Goal: Task Accomplishment & Management: Use online tool/utility

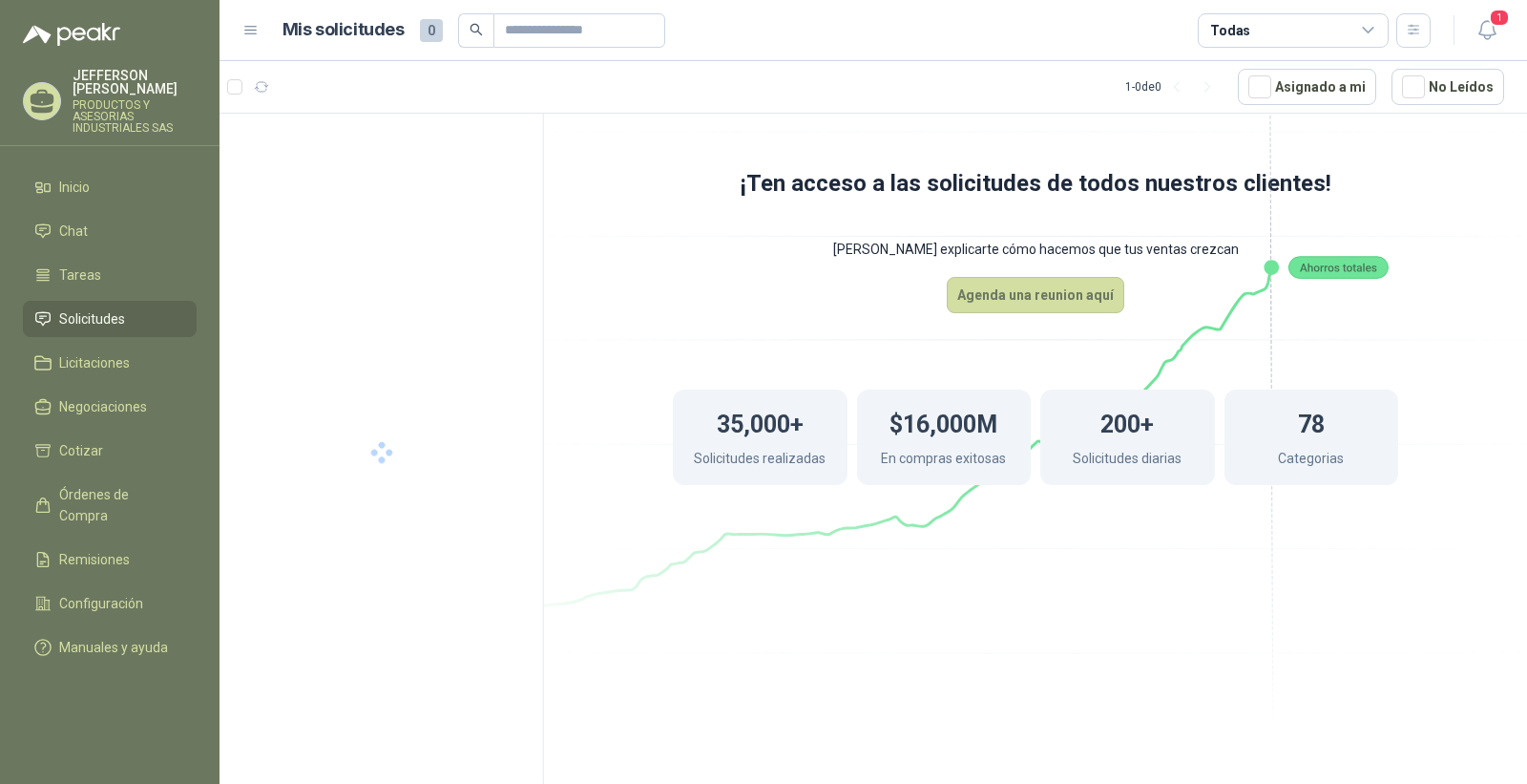
click at [98, 329] on span "Solicitudes" at bounding box center [92, 319] width 66 height 21
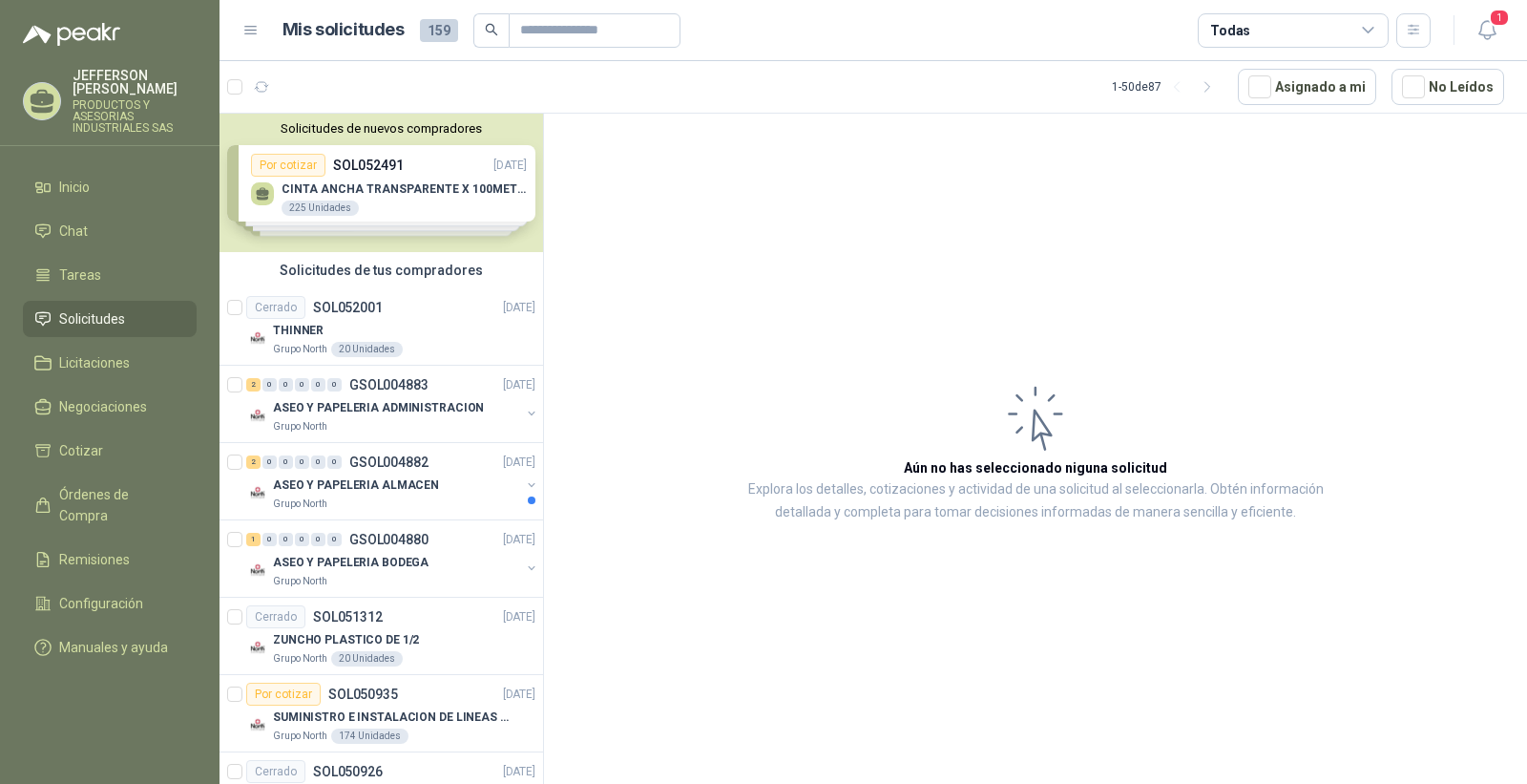
click at [437, 214] on div "Solicitudes de nuevos compradores Por cotizar SOL052491 [DATE] CINTA ANCHA TRAN…" at bounding box center [381, 182] width 324 height 138
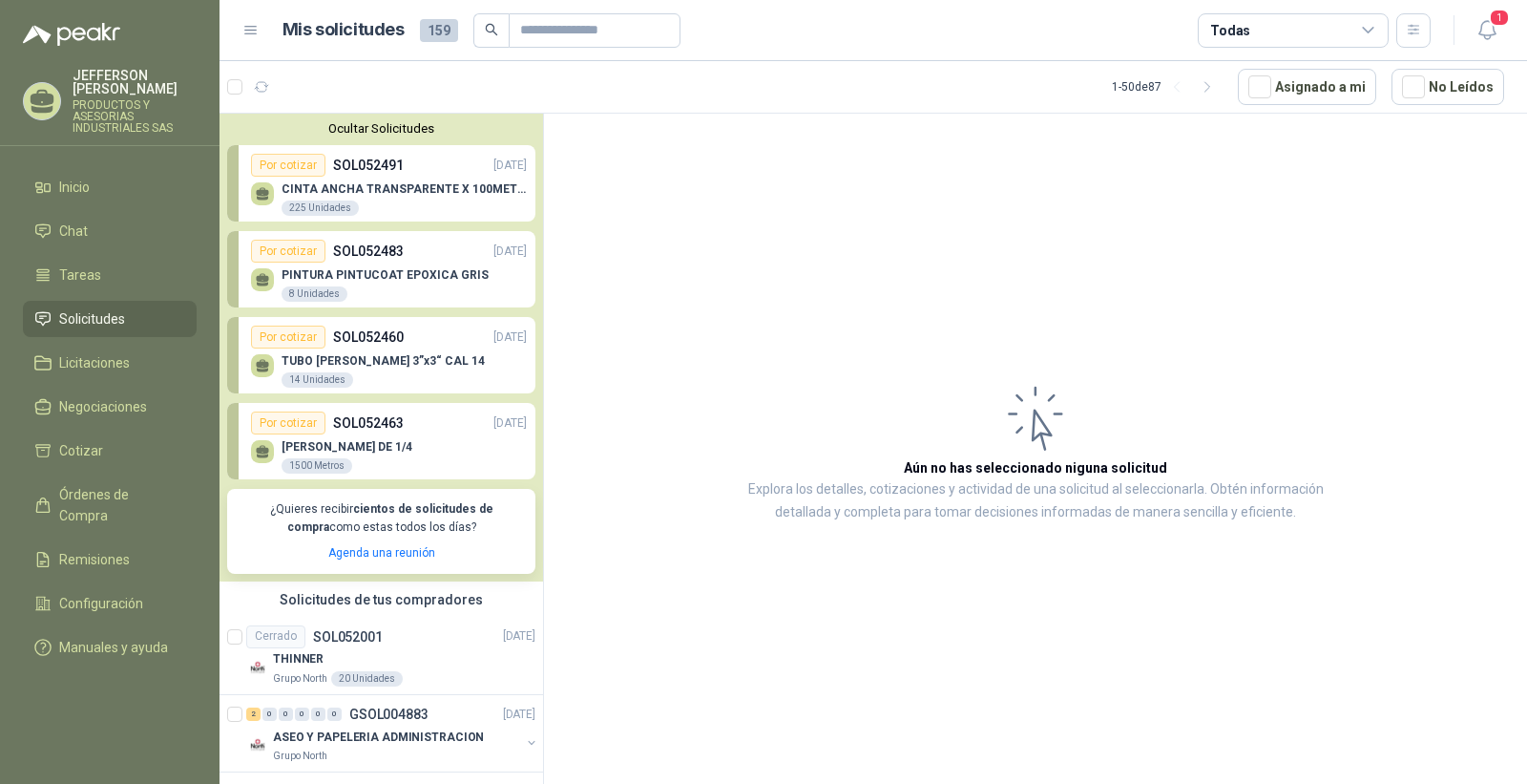
click at [441, 275] on p "PINTURA PINTUCOAT EPOXICA GRIS" at bounding box center [385, 275] width 207 height 13
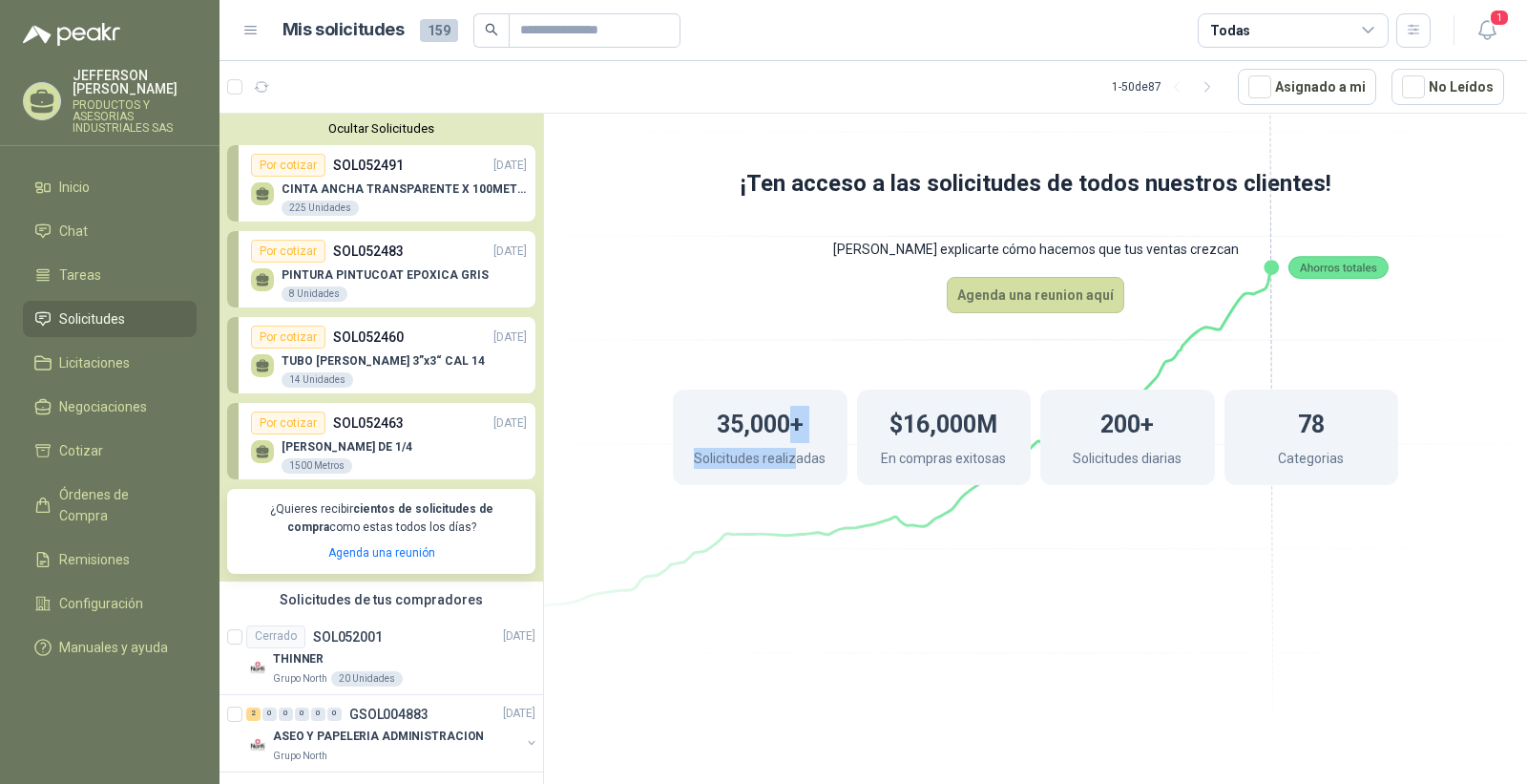
click at [794, 445] on div "35,000+ Solicitudes realizadas" at bounding box center [760, 437] width 175 height 95
click at [802, 445] on div "35,000+ Solicitudes realizadas" at bounding box center [760, 437] width 175 height 95
